Goal: Transaction & Acquisition: Purchase product/service

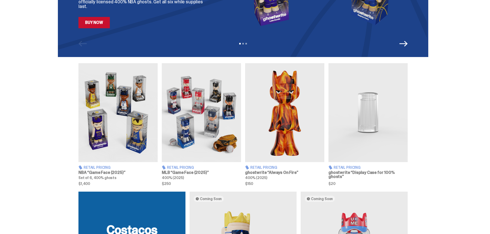
scroll to position [128, 0]
click at [369, 114] on img at bounding box center [368, 112] width 79 height 99
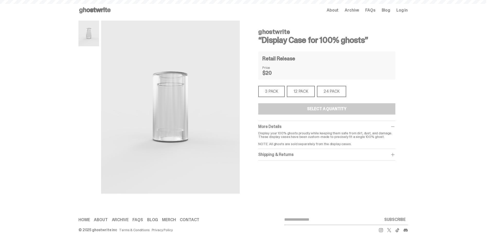
scroll to position [128, 0]
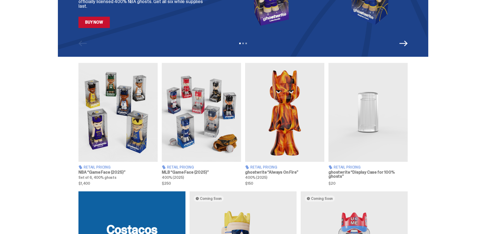
click at [126, 110] on img at bounding box center [117, 112] width 79 height 99
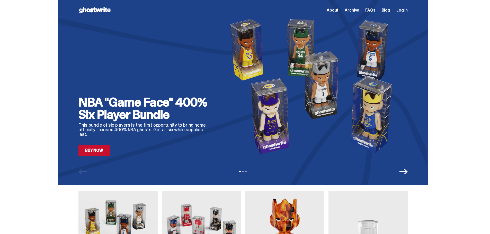
click at [336, 9] on span "About" at bounding box center [333, 10] width 12 height 4
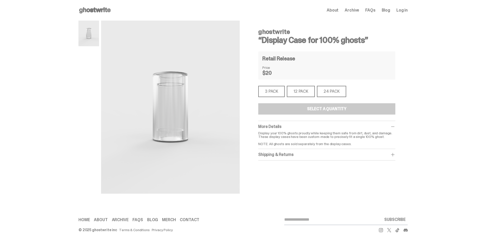
click at [301, 89] on div "12 PACK" at bounding box center [301, 91] width 28 height 11
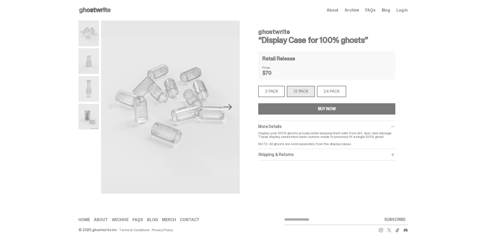
click at [331, 90] on div "24 PACK" at bounding box center [331, 91] width 29 height 11
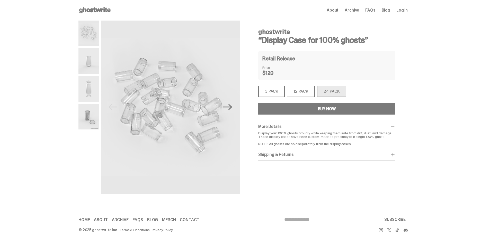
click at [305, 88] on div "12 PACK" at bounding box center [301, 91] width 28 height 11
click at [305, 91] on div "12 PACK" at bounding box center [301, 91] width 28 height 11
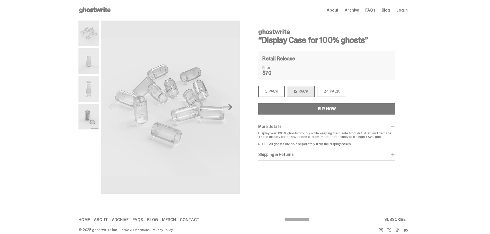
click at [305, 91] on div "12 PACK" at bounding box center [301, 91] width 28 height 11
